Goal: Navigation & Orientation: Find specific page/section

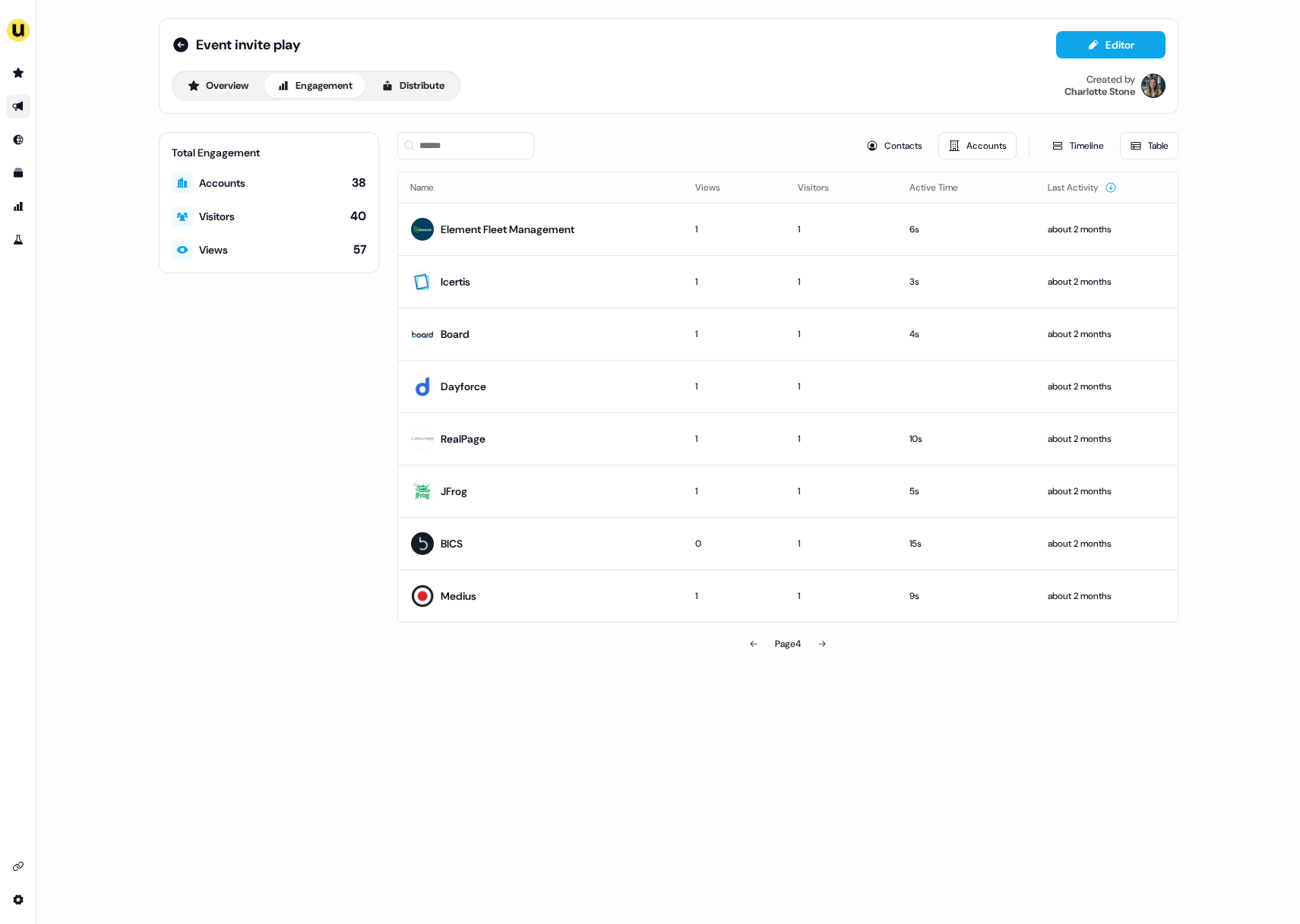
drag, startPoint x: 307, startPoint y: 638, endPoint x: 334, endPoint y: 586, distance: 58.6
click at [308, 637] on div "Total Engagement Accounts 38 Visitors 40 Views 57" at bounding box center [269, 395] width 220 height 527
click at [17, 65] on link "Go to prospects" at bounding box center [18, 73] width 25 height 25
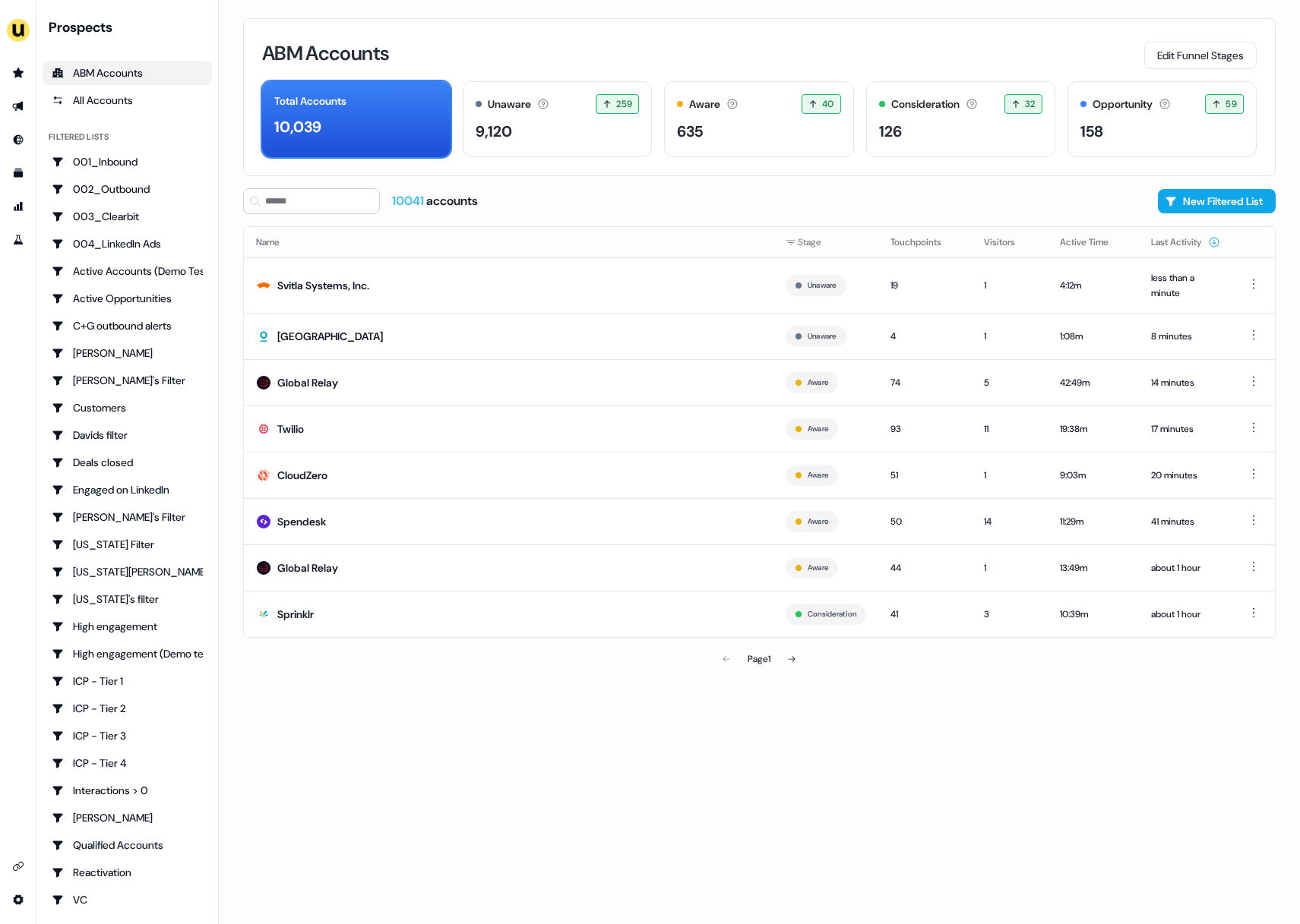
click at [533, 185] on div "ABM Accounts Edit Funnel Stages Total Accounts 10,039 Unaware The default stage…" at bounding box center [760, 462] width 1081 height 924
drag, startPoint x: 387, startPoint y: 198, endPoint x: 485, endPoint y: 199, distance: 98.0
click at [415, 202] on div "10041 accounts" at bounding box center [360, 201] width 235 height 26
click at [935, 42] on div "ABM Accounts Edit Funnel Stages" at bounding box center [760, 53] width 995 height 32
